Goal: Navigation & Orientation: Find specific page/section

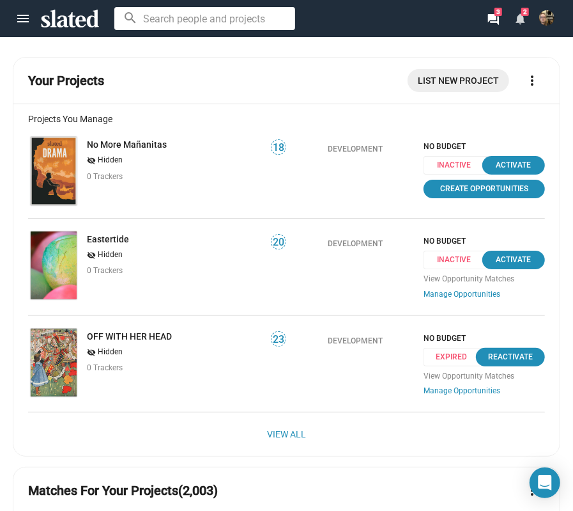
click at [529, 17] on link "notifications 2" at bounding box center [520, 19] width 27 height 20
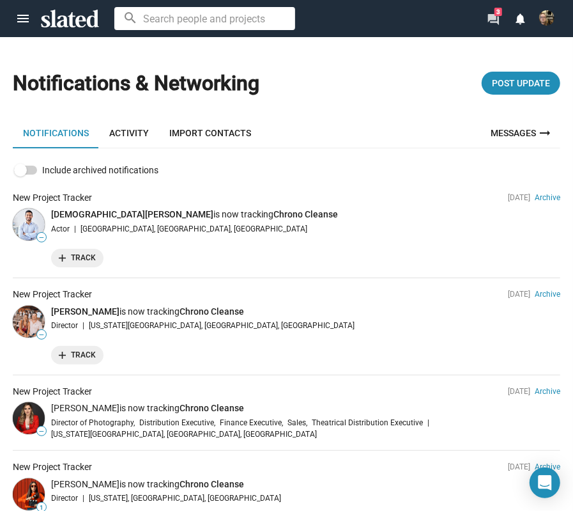
click at [492, 15] on mat-icon "forum" at bounding box center [493, 19] width 12 height 12
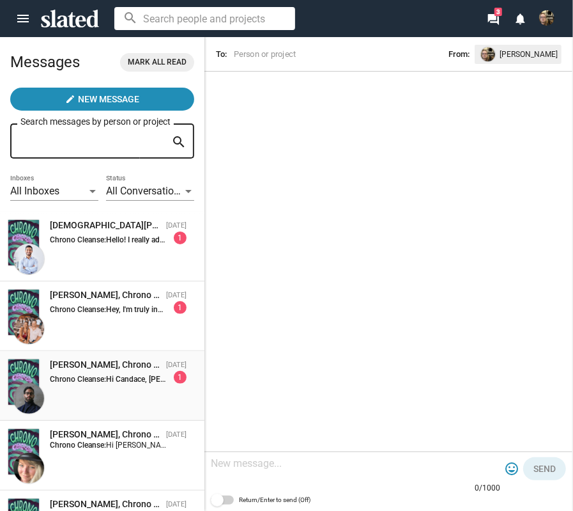
click at [124, 392] on div "Poya Shohani, Chrono Cleanse Sep 25 Chrono Cleanse: Hi Candace, Jose, great, pl…" at bounding box center [102, 386] width 189 height 54
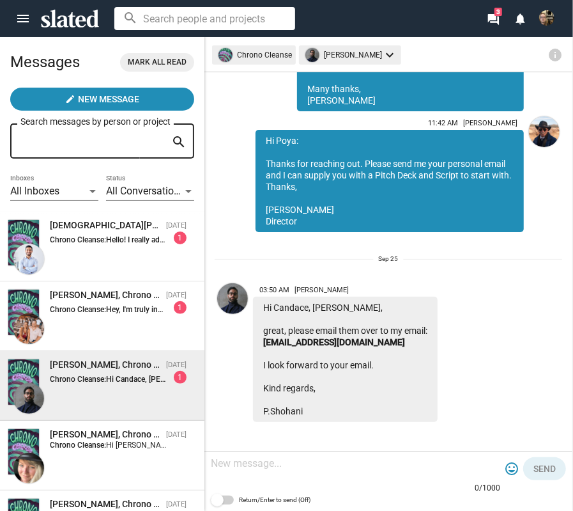
scroll to position [441, 0]
click at [64, 323] on div "Kate Winter, Chrono Cleanse Sep 28 Chrono Cleanse: Hey, I'm truly inspired by y…" at bounding box center [102, 316] width 189 height 54
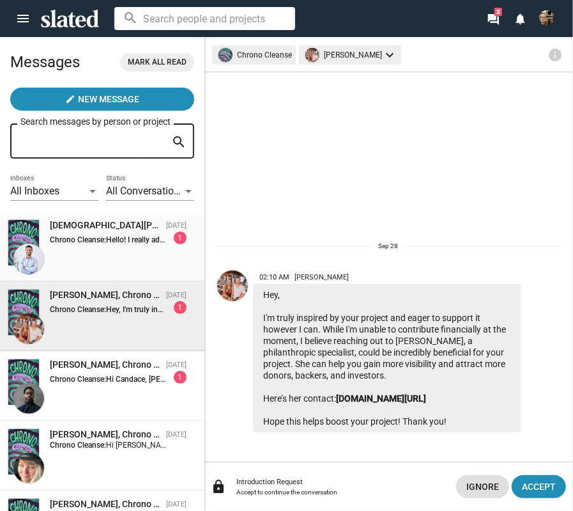
click at [116, 262] on div "Muhammad Albany, Chrono Cleanse Oct 05 Chrono Cleanse: Hello! I really admire y…" at bounding box center [102, 246] width 189 height 54
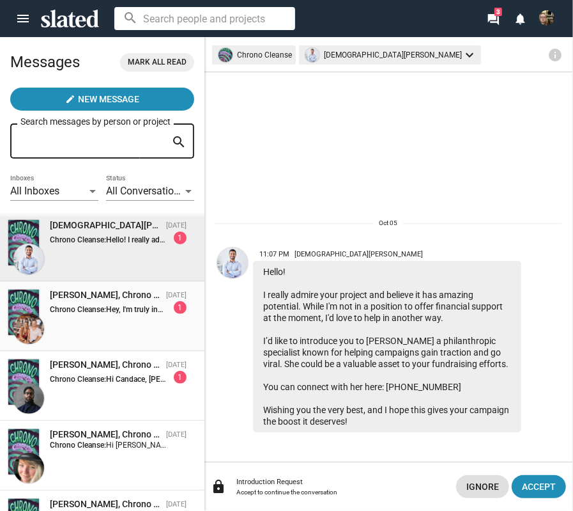
click at [116, 329] on div "Kate Winter, Chrono Cleanse Sep 28 Chrono Cleanse: Hey, I'm truly inspired by y…" at bounding box center [102, 316] width 189 height 54
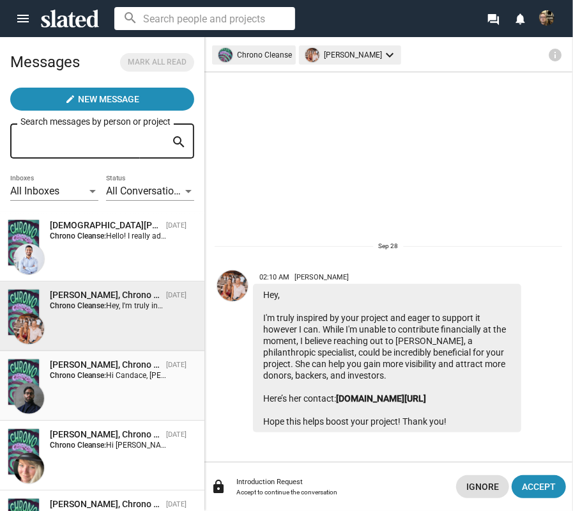
click at [114, 378] on span "Hi Candace, Jose, great, please email them over to my email: pshohani@blackdeer…" at bounding box center [383, 375] width 555 height 9
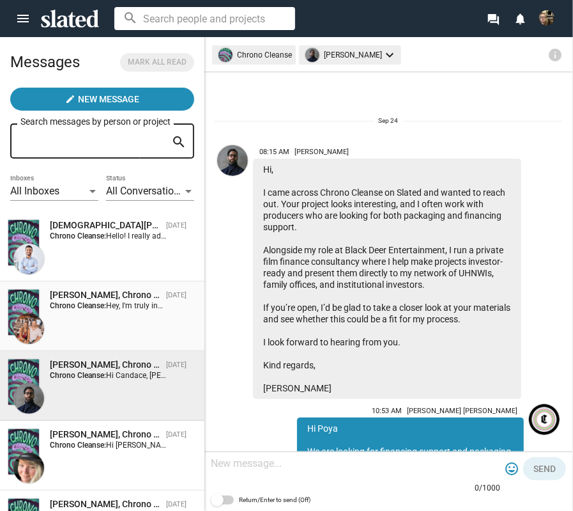
scroll to position [441, 0]
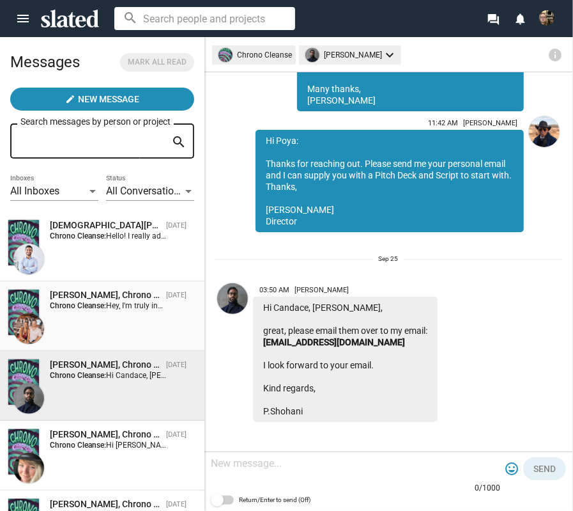
click at [121, 313] on div "Kate Winter, Chrono Cleanse Sep 28 Chrono Cleanse: Hey, I'm truly inspired by y…" at bounding box center [102, 316] width 189 height 54
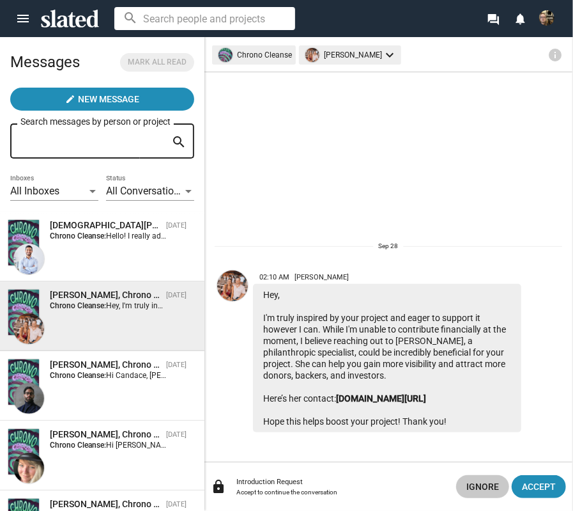
click at [468, 479] on span "Ignore" at bounding box center [483, 486] width 33 height 23
click at [88, 252] on div "Muhammad Albany, Chrono Cleanse Oct 05 Chrono Cleanse: Hello! I really admire y…" at bounding box center [102, 246] width 189 height 54
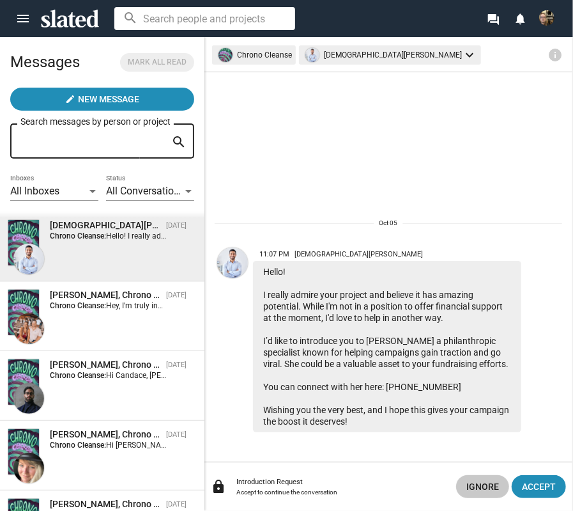
click at [486, 486] on span "Ignore" at bounding box center [483, 486] width 33 height 23
click at [26, 20] on mat-icon "menu" at bounding box center [22, 18] width 15 height 15
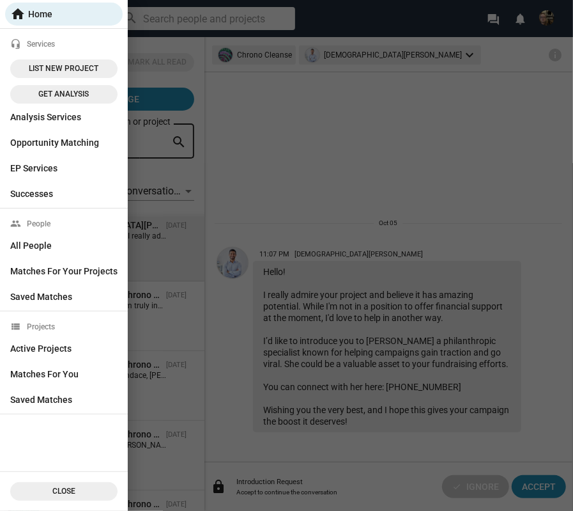
click at [540, 17] on div at bounding box center [286, 255] width 573 height 511
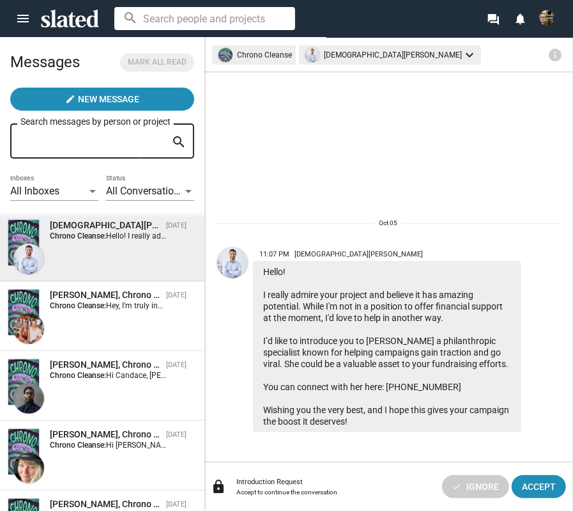
click at [545, 20] on img at bounding box center [546, 17] width 15 height 15
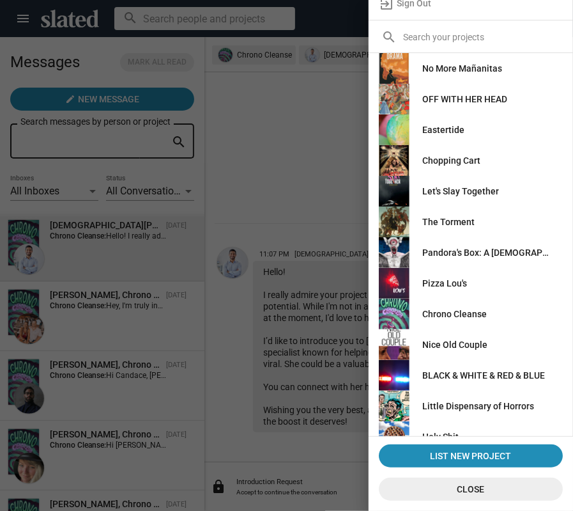
scroll to position [144, 0]
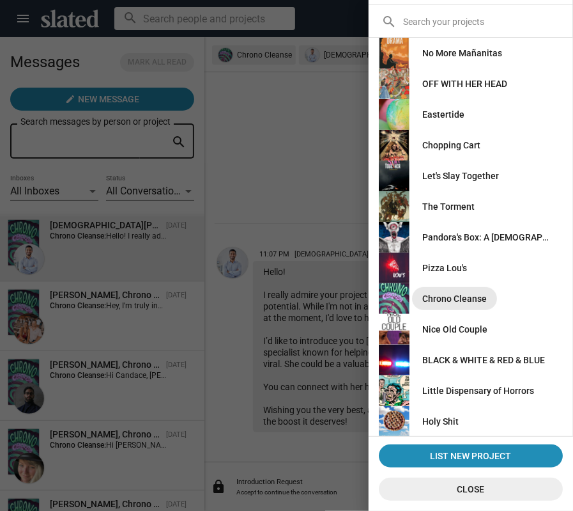
click at [457, 296] on div "Chrono Cleanse" at bounding box center [455, 298] width 65 height 23
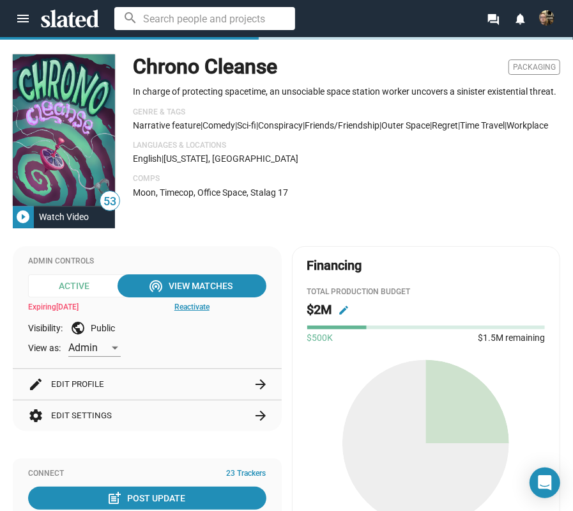
click at [226, 75] on h1 "Chrono Cleanse" at bounding box center [205, 66] width 144 height 27
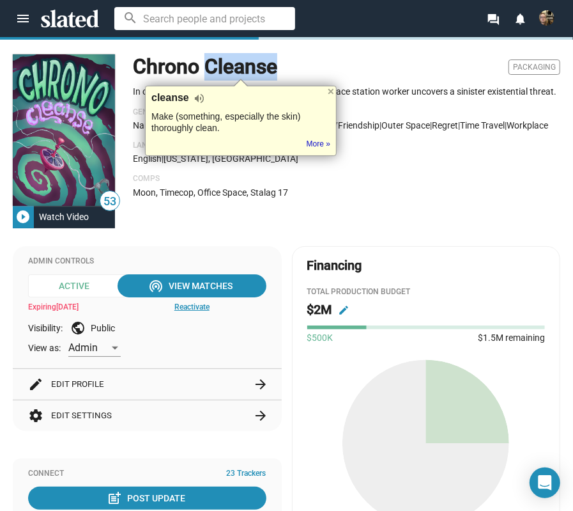
click at [226, 75] on h1 "Chrono Cleanse" at bounding box center [205, 66] width 144 height 27
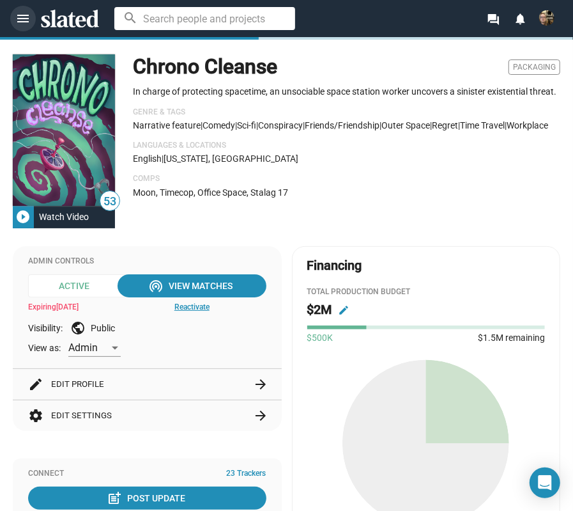
click at [26, 15] on mat-icon "menu" at bounding box center [22, 18] width 15 height 15
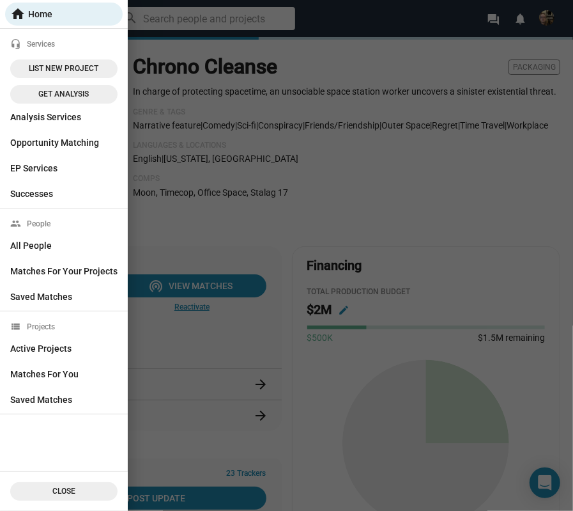
click at [545, 12] on div at bounding box center [286, 255] width 573 height 511
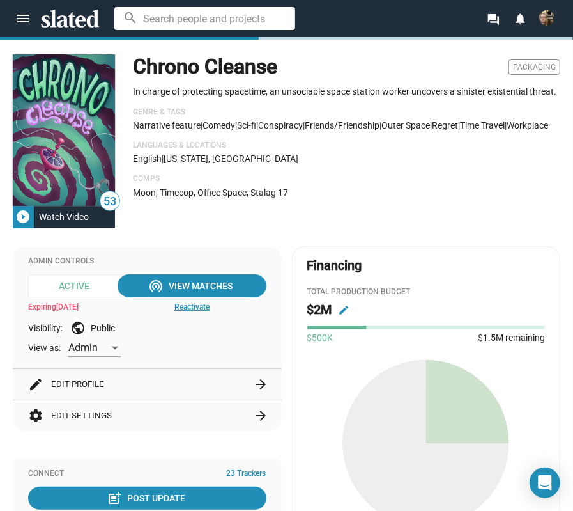
click at [545, 12] on img at bounding box center [546, 17] width 15 height 15
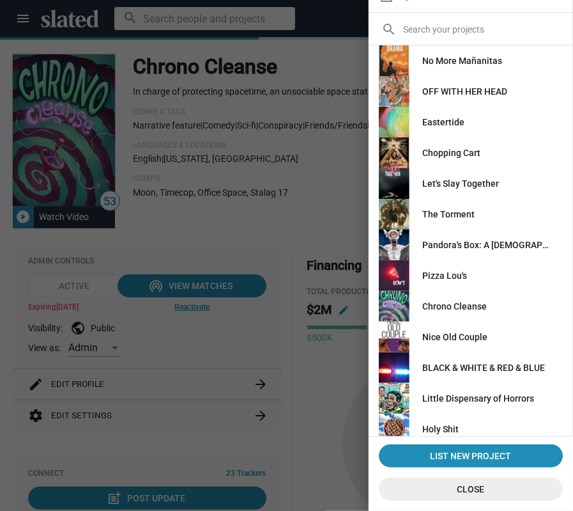
scroll to position [144, 0]
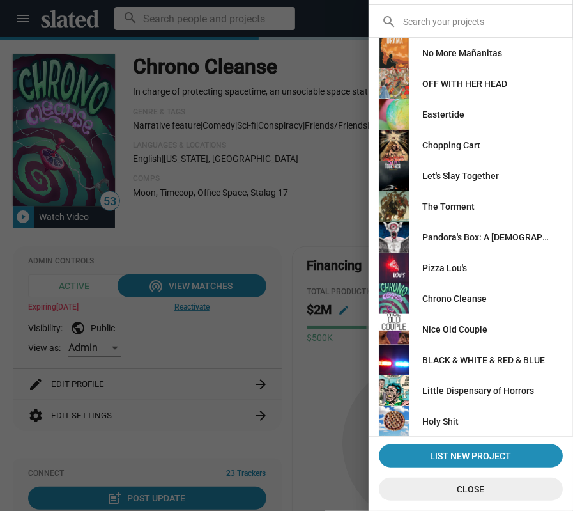
click at [454, 299] on div "Chrono Cleanse" at bounding box center [455, 298] width 65 height 23
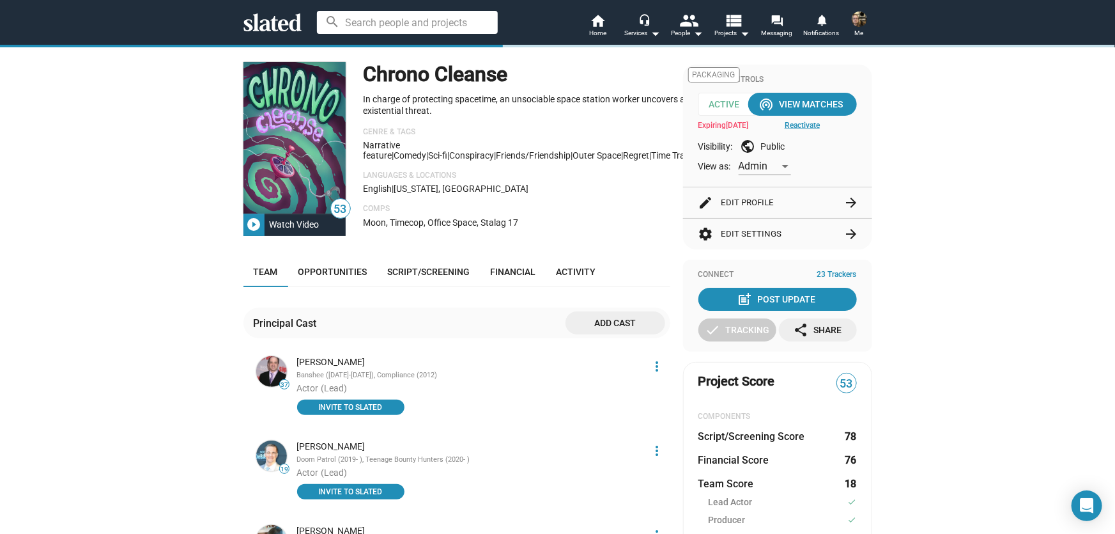
click at [573, 197] on button "edit Edit Profile arrow_forward" at bounding box center [778, 202] width 159 height 31
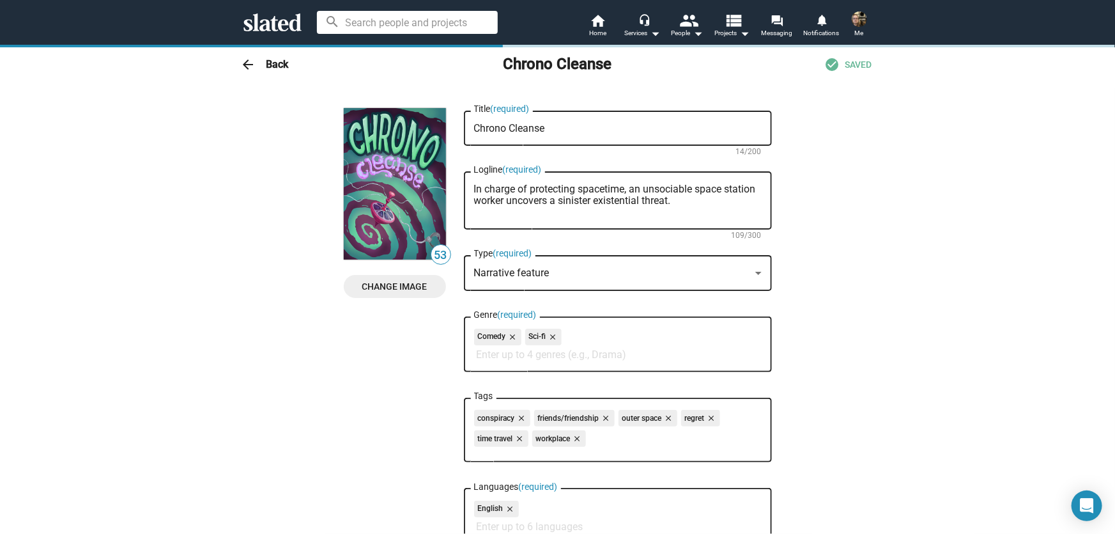
click at [267, 62] on h3 "Back" at bounding box center [278, 64] width 22 height 13
